Goal: Transaction & Acquisition: Book appointment/travel/reservation

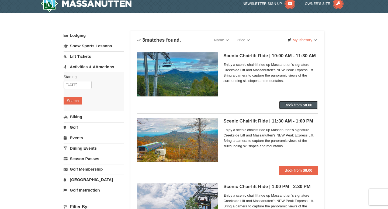
click at [285, 101] on button "Book from $8.00" at bounding box center [298, 105] width 38 height 9
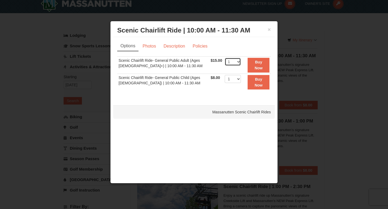
click at [232, 64] on select "1 2 3 4 5 6 7 8 9 10 11 12 13 14 15 16 17 18 19 20 21 22" at bounding box center [232, 62] width 16 height 8
select select "2"
click at [224, 58] on select "1 2 3 4 5 6 7 8 9 10 11 12 13 14 15 16 17 18 19 20 21 22" at bounding box center [232, 62] width 16 height 8
click at [230, 76] on select "1 2 3 4 5 6 7 8 9 10 11 12 13 14 15 16 17 18 19 20 21 22" at bounding box center [232, 79] width 16 height 8
select select "2"
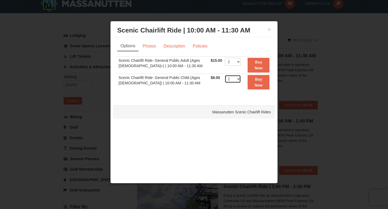
click at [224, 75] on select "1 2 3 4 5 6 7 8 9 10 11 12 13 14 15 16 17 18 19 20 21 22" at bounding box center [232, 79] width 16 height 8
click at [257, 67] on strong "Buy Now" at bounding box center [258, 65] width 8 height 10
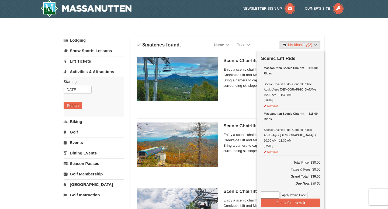
scroll to position [2, 0]
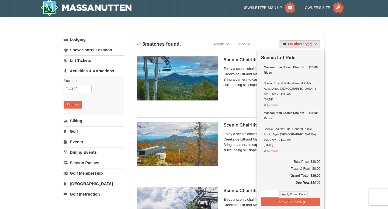
click at [307, 43] on span "(2)" at bounding box center [309, 44] width 5 height 4
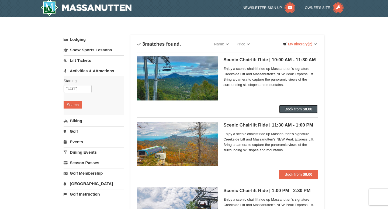
click at [298, 113] on button "Book from $8.00" at bounding box center [298, 109] width 38 height 9
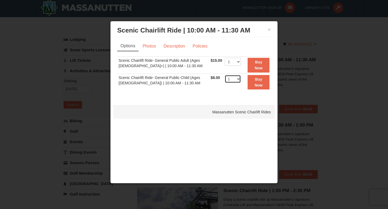
click at [237, 79] on select "1 2 3 4 5 6 7 8 9 10 11 12 13 14 15 16 17 18 19 20 21 22" at bounding box center [232, 79] width 16 height 8
select select "2"
click at [224, 75] on select "1 2 3 4 5 6 7 8 9 10 11 12 13 14 15 16 17 18 19 20 21 22" at bounding box center [232, 79] width 16 height 8
click at [252, 85] on button "Buy Now" at bounding box center [258, 82] width 22 height 15
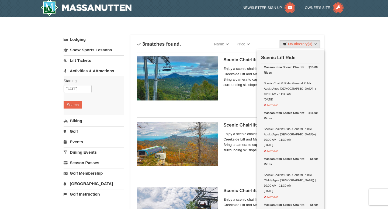
click at [234, 87] on span "Enjoy a scenic chairlift ride up Massanutten’s signature Creekside Lift and Mas…" at bounding box center [270, 77] width 94 height 22
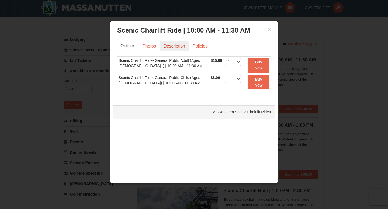
click at [174, 50] on link "Description" at bounding box center [174, 46] width 29 height 10
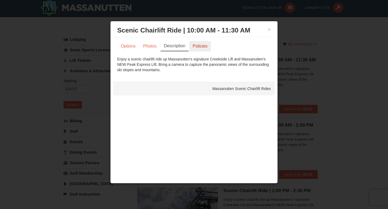
click at [201, 47] on link "Policies" at bounding box center [200, 46] width 22 height 10
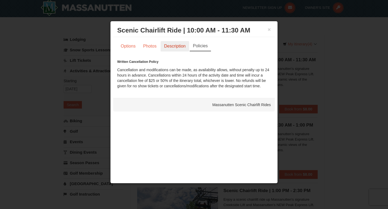
click at [183, 46] on link "Description" at bounding box center [174, 46] width 29 height 10
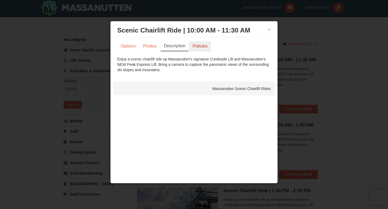
click at [201, 48] on link "Policies" at bounding box center [200, 46] width 22 height 10
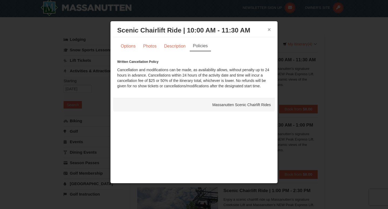
click at [269, 32] on button "×" at bounding box center [268, 29] width 3 height 5
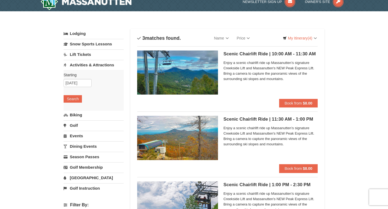
scroll to position [0, 0]
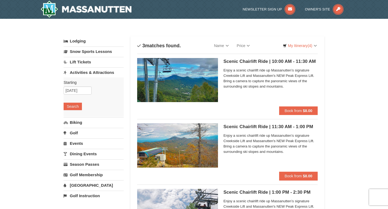
click at [238, 61] on h5 "Scenic Chairlift Ride | 10:00 AM - 11:30 AM Massanutten Scenic Chairlift Rides" at bounding box center [270, 61] width 94 height 5
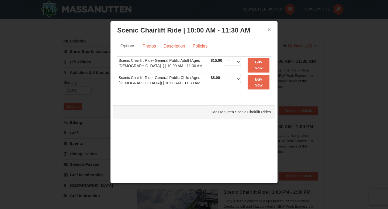
click at [269, 31] on button "×" at bounding box center [268, 29] width 3 height 5
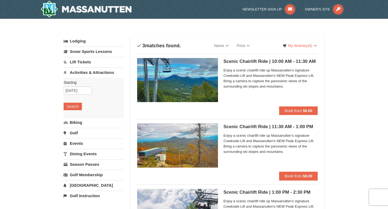
scroll to position [2, 0]
